Goal: Information Seeking & Learning: Find contact information

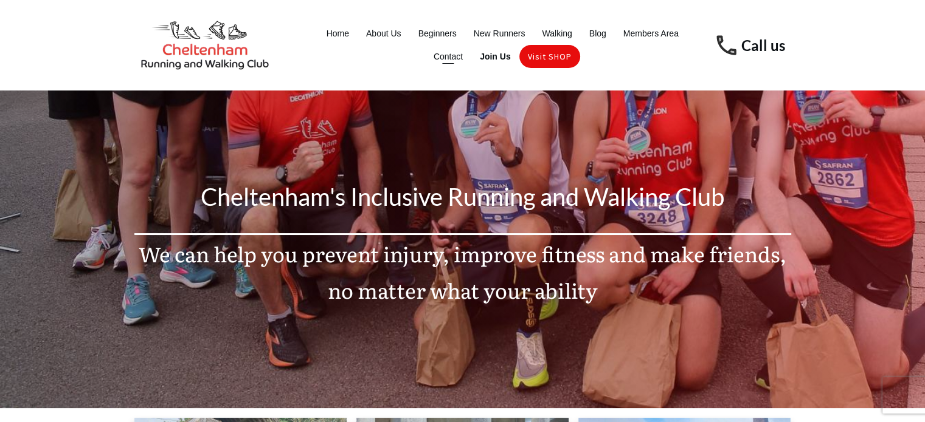
click at [452, 59] on span "Contact" at bounding box center [447, 56] width 29 height 17
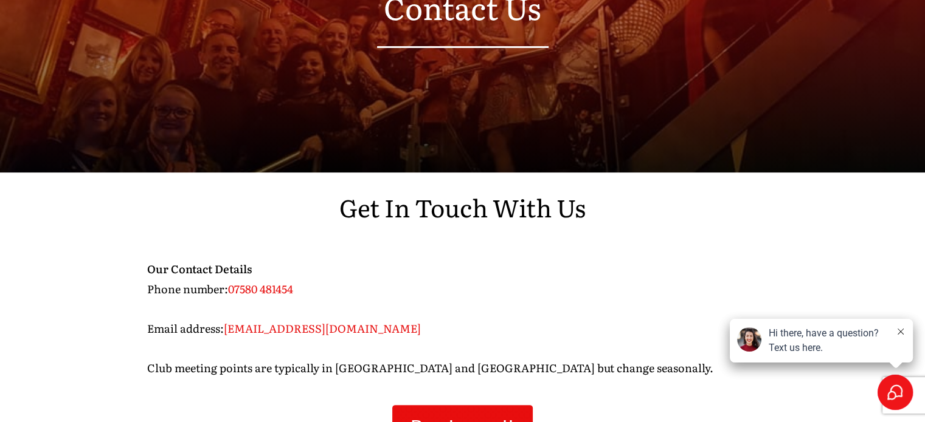
scroll to position [224, 0]
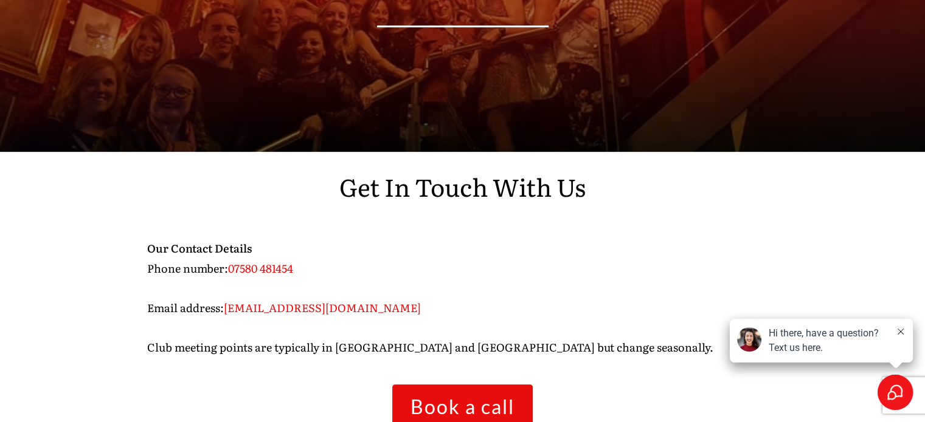
drag, startPoint x: 933, startPoint y: 62, endPoint x: 933, endPoint y: 156, distance: 94.2
click at [924, 156] on html "Home About Us Beginners New Runners Walking Blog Members Area Contact Join Us V…" at bounding box center [462, 256] width 925 height 961
drag, startPoint x: 390, startPoint y: 309, endPoint x: 351, endPoint y: 298, distance: 40.0
click at [351, 298] on p "Our Contact Details Phone number: 07580 481454 Email address: conor@cheltenhamr…" at bounding box center [462, 305] width 631 height 133
drag, startPoint x: 404, startPoint y: 304, endPoint x: 226, endPoint y: 308, distance: 178.2
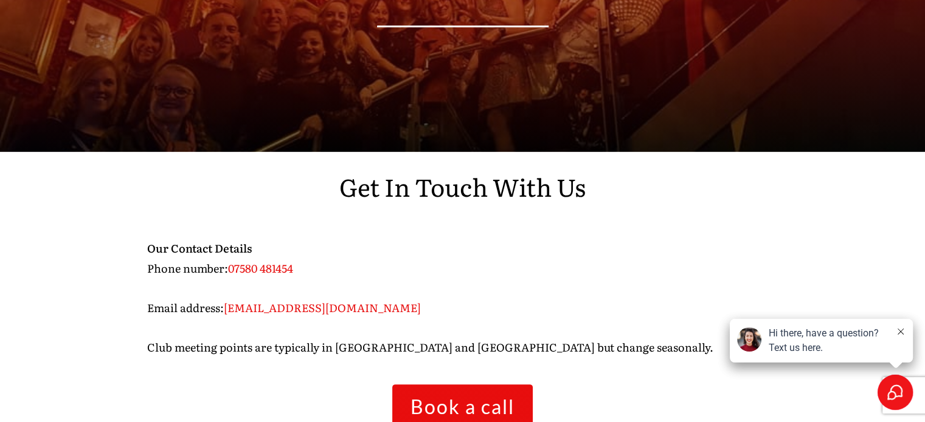
click at [226, 308] on p "Our Contact Details Phone number: 07580 481454 Email address: conor@cheltenhamr…" at bounding box center [462, 305] width 631 height 133
copy span "conor@cheltenhamrunning.co.uk"
